Goal: Information Seeking & Learning: Check status

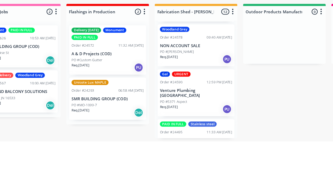
scroll to position [87, 0]
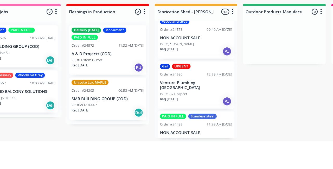
click at [229, 124] on div "PO #5371 Aspect" at bounding box center [209, 126] width 66 height 5
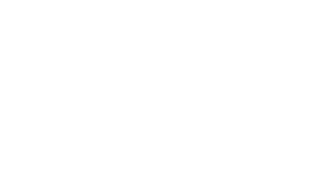
click at [249, 30] on button "Close" at bounding box center [239, 29] width 19 height 8
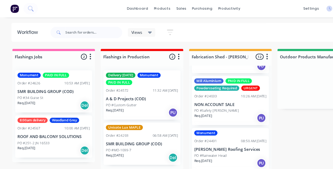
scroll to position [236, 0]
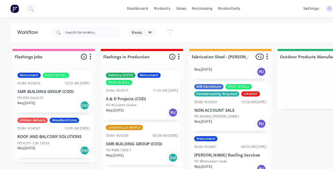
click at [216, 98] on p "NON ACCOUNT SALE" at bounding box center [209, 100] width 66 height 4
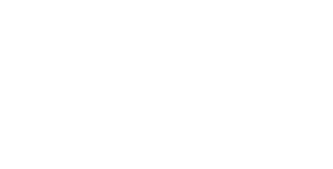
click at [249, 30] on button "Close" at bounding box center [239, 29] width 19 height 8
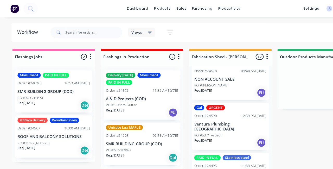
scroll to position [91, 0]
click at [213, 101] on div "Gal URGENT Order #24590 12:59 PM 07/08/25 Venture Plumbing Canberra PO #5371 As…" at bounding box center [209, 114] width 70 height 43
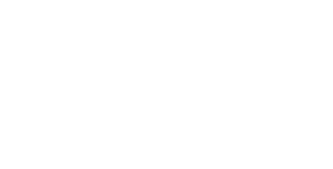
click at [249, 32] on button "Close" at bounding box center [239, 29] width 19 height 8
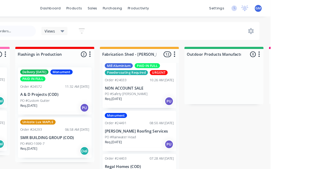
scroll to position [260, 0]
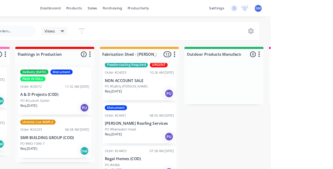
click at [215, 120] on div "PO #Rainwater Head" at bounding box center [209, 122] width 66 height 5
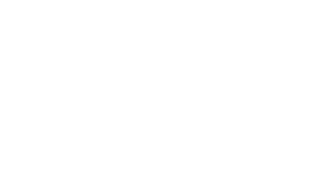
click at [249, 25] on button "Close" at bounding box center [239, 29] width 19 height 8
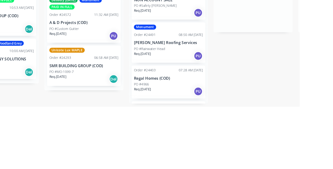
scroll to position [367, 0]
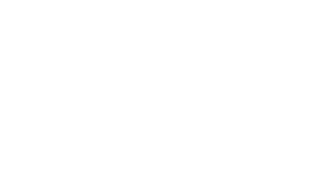
click at [249, 32] on button "Close" at bounding box center [239, 29] width 19 height 8
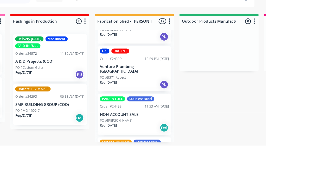
scroll to position [109, 0]
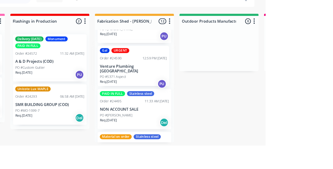
click at [221, 95] on p "Venture Plumbing [GEOGRAPHIC_DATA]" at bounding box center [208, 96] width 64 height 9
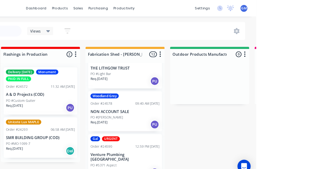
scroll to position [60, 0]
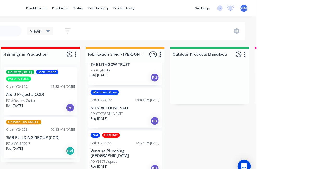
click at [191, 144] on p "Venture Plumbing [GEOGRAPHIC_DATA]" at bounding box center [209, 145] width 66 height 9
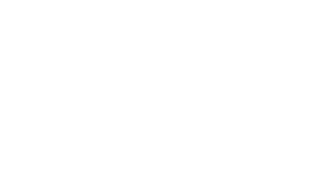
click at [314, 151] on div "Notes" at bounding box center [195, 160] width 237 height 19
